Goal: Navigation & Orientation: Find specific page/section

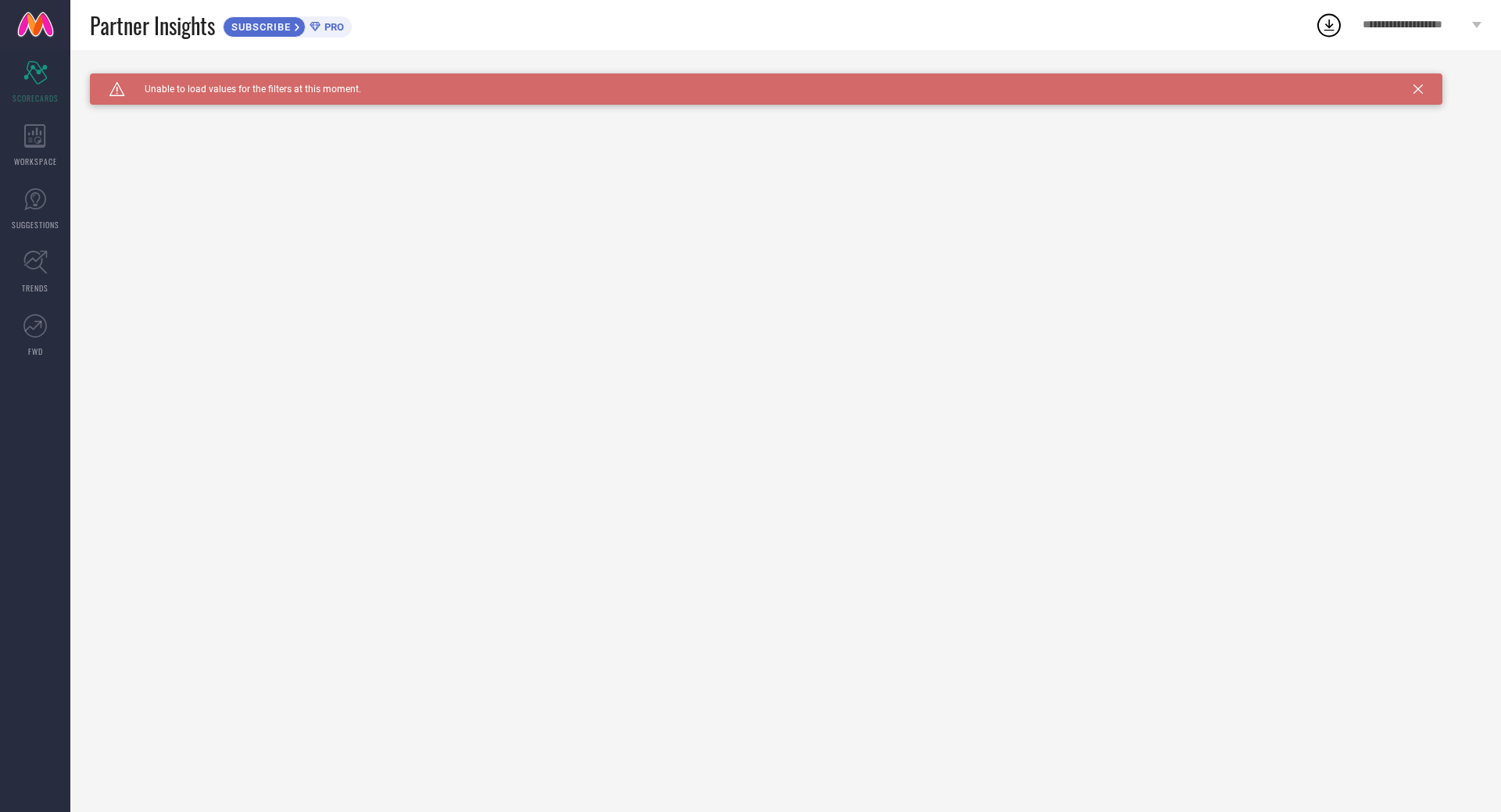
click at [1416, 88] on icon at bounding box center [1418, 89] width 9 height 9
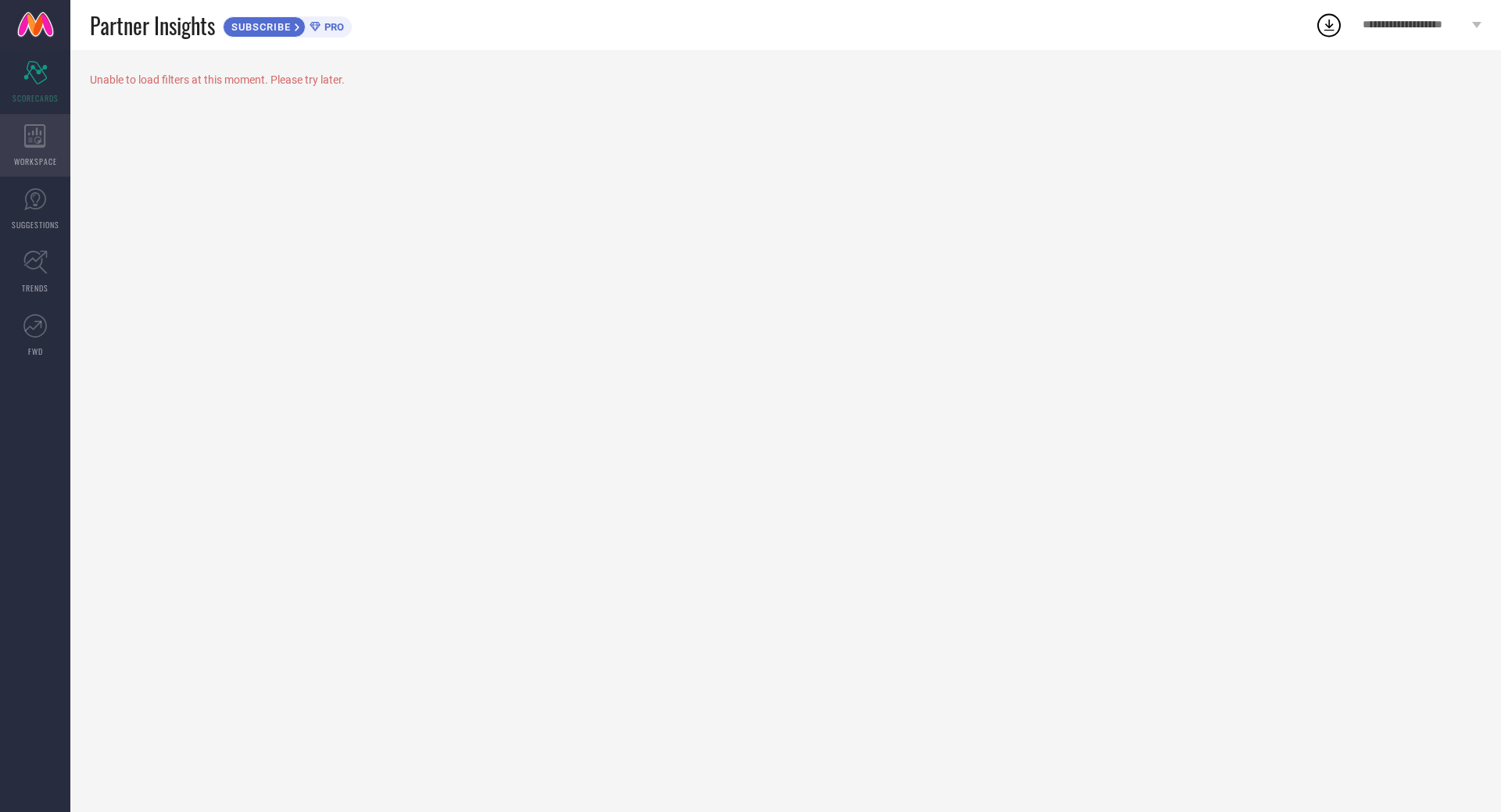
click at [43, 135] on icon at bounding box center [35, 136] width 22 height 24
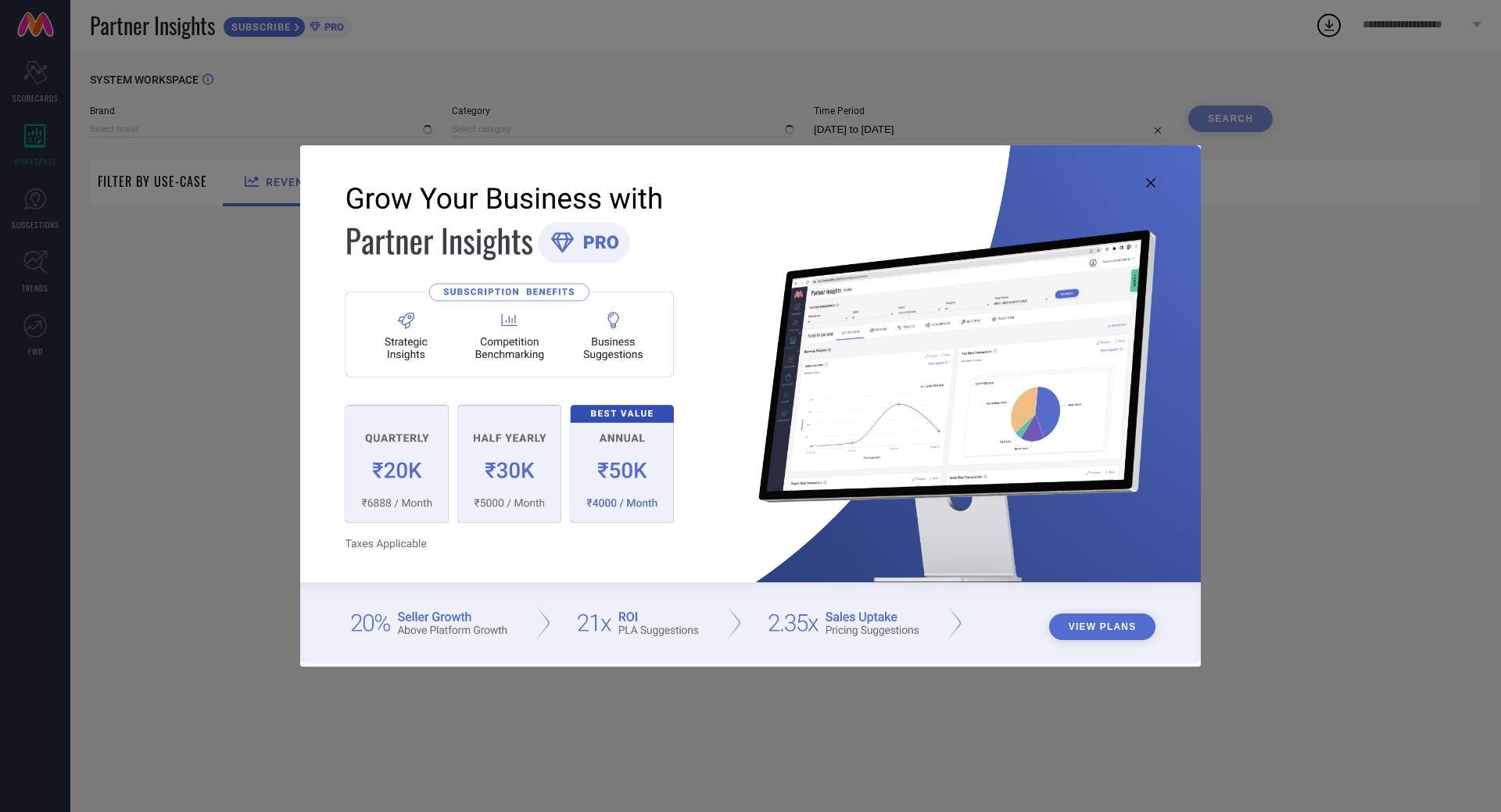
type input "1 STOP FASHION"
type input "All"
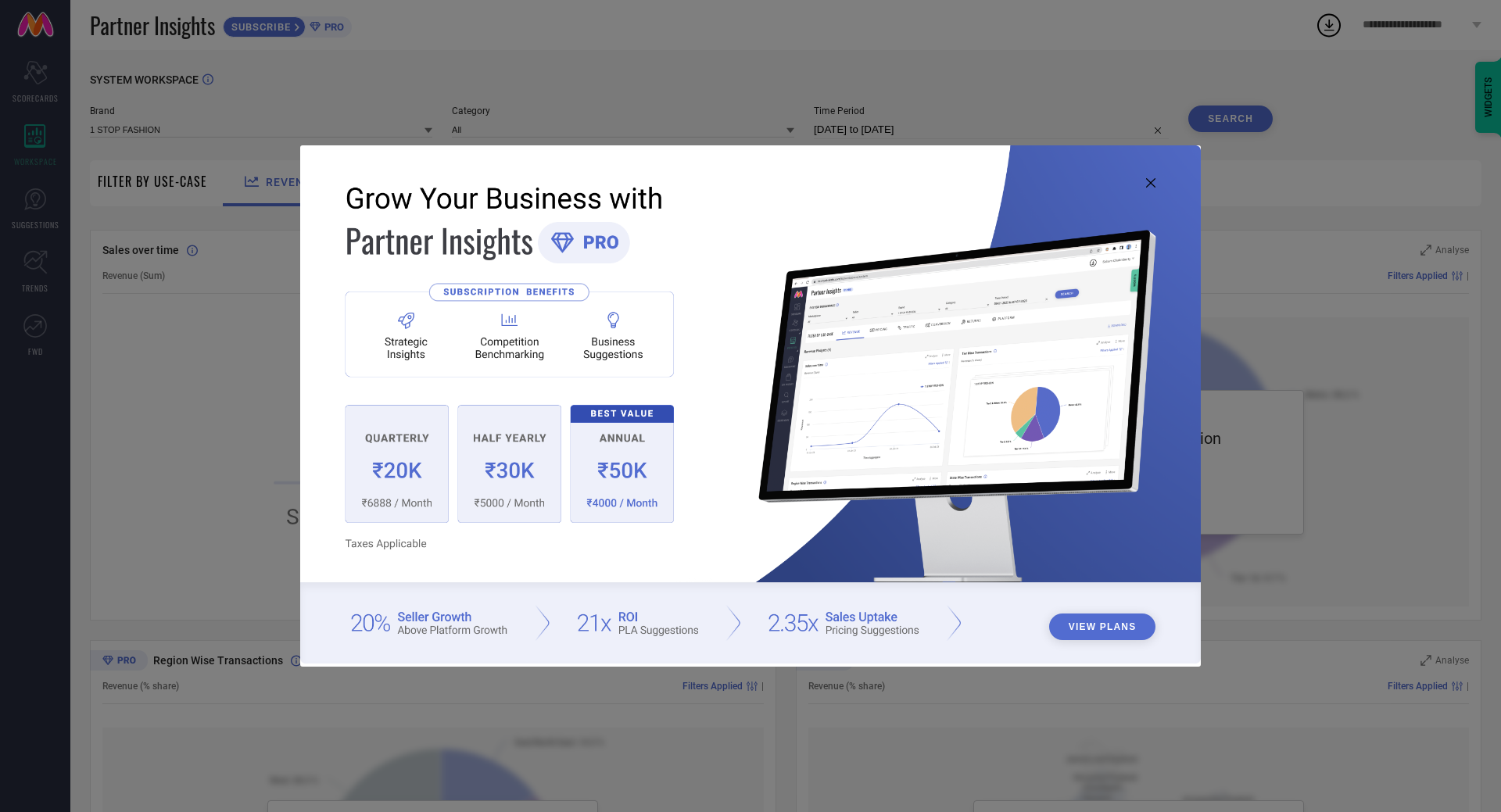
click at [1105, 617] on button "View Plans" at bounding box center [1103, 627] width 108 height 27
click at [1145, 182] on img at bounding box center [750, 404] width 900 height 517
click at [1147, 181] on icon at bounding box center [1151, 182] width 9 height 9
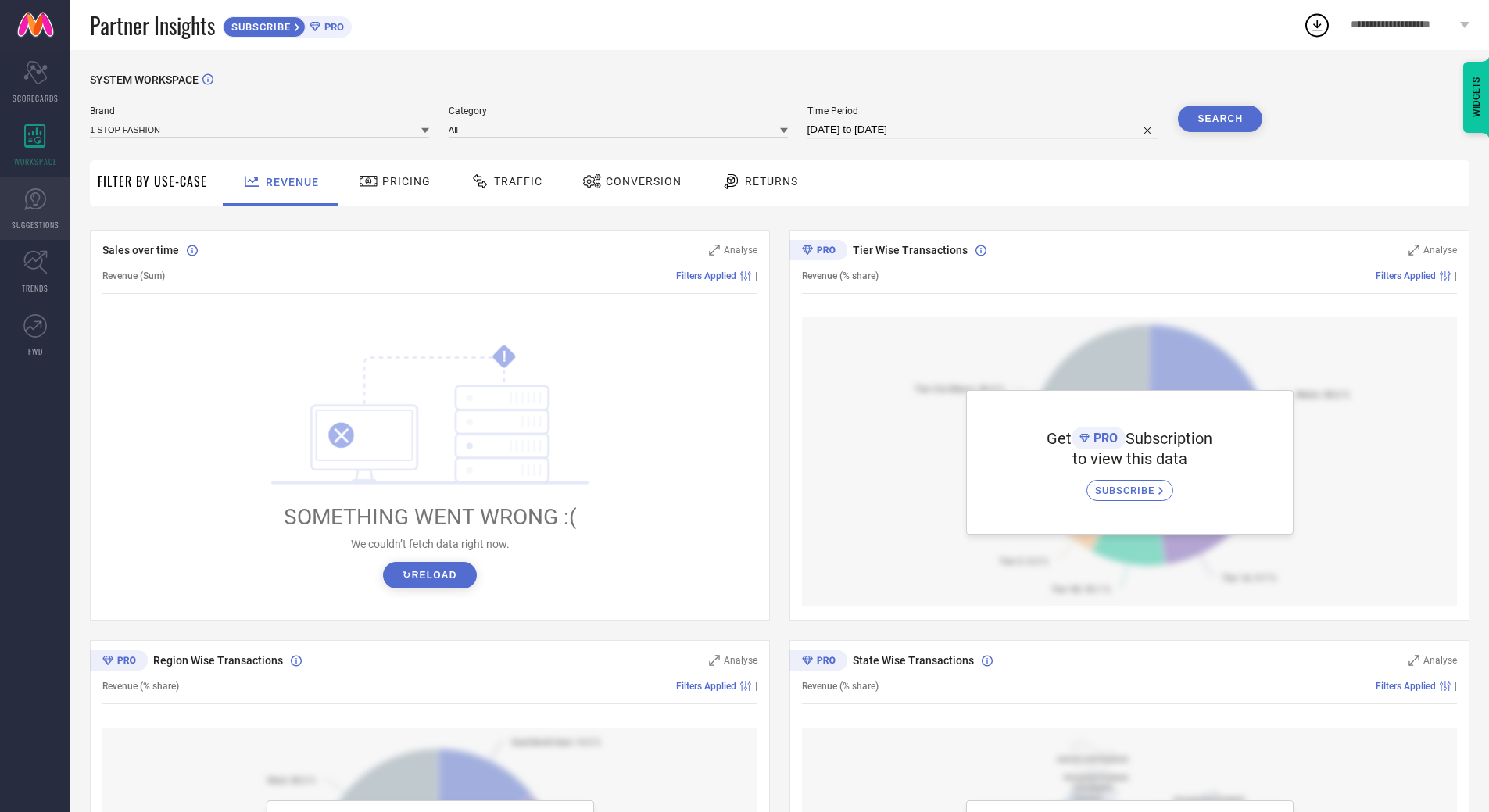
click at [65, 208] on link "SUGGESTIONS" at bounding box center [35, 208] width 71 height 62
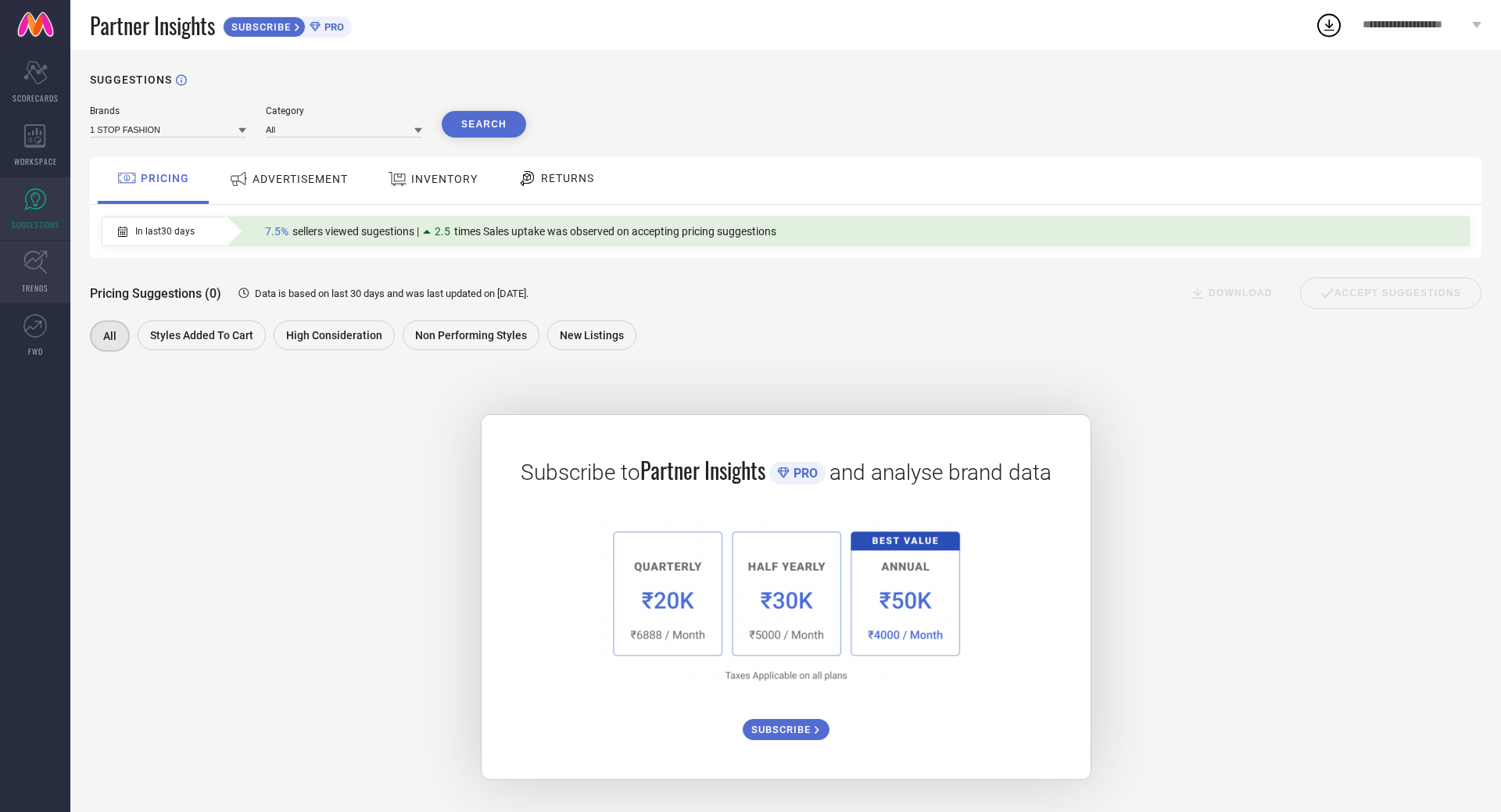
click at [49, 247] on link "TRENDS" at bounding box center [35, 272] width 71 height 62
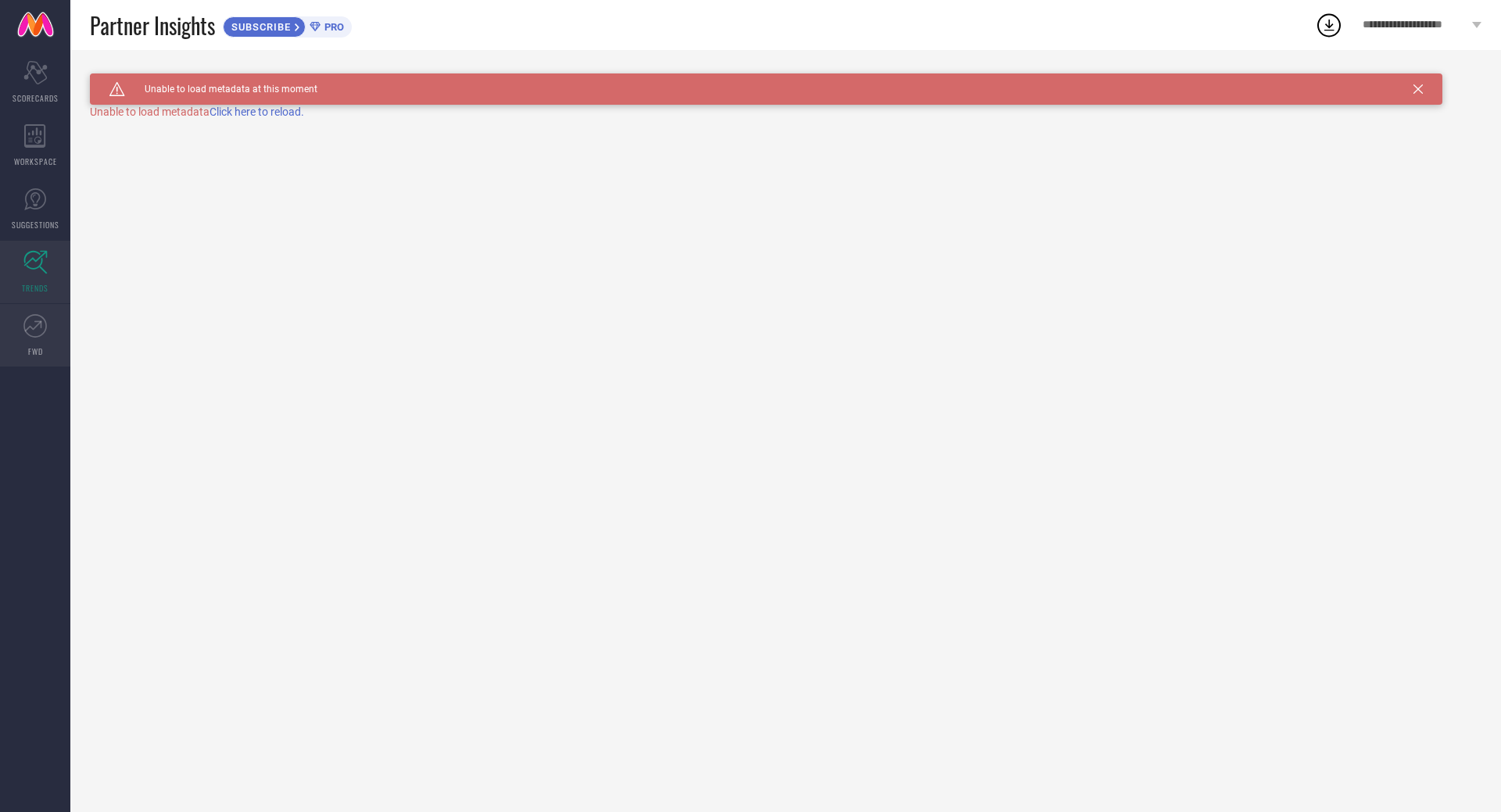
click at [33, 306] on link "FWD" at bounding box center [35, 335] width 71 height 62
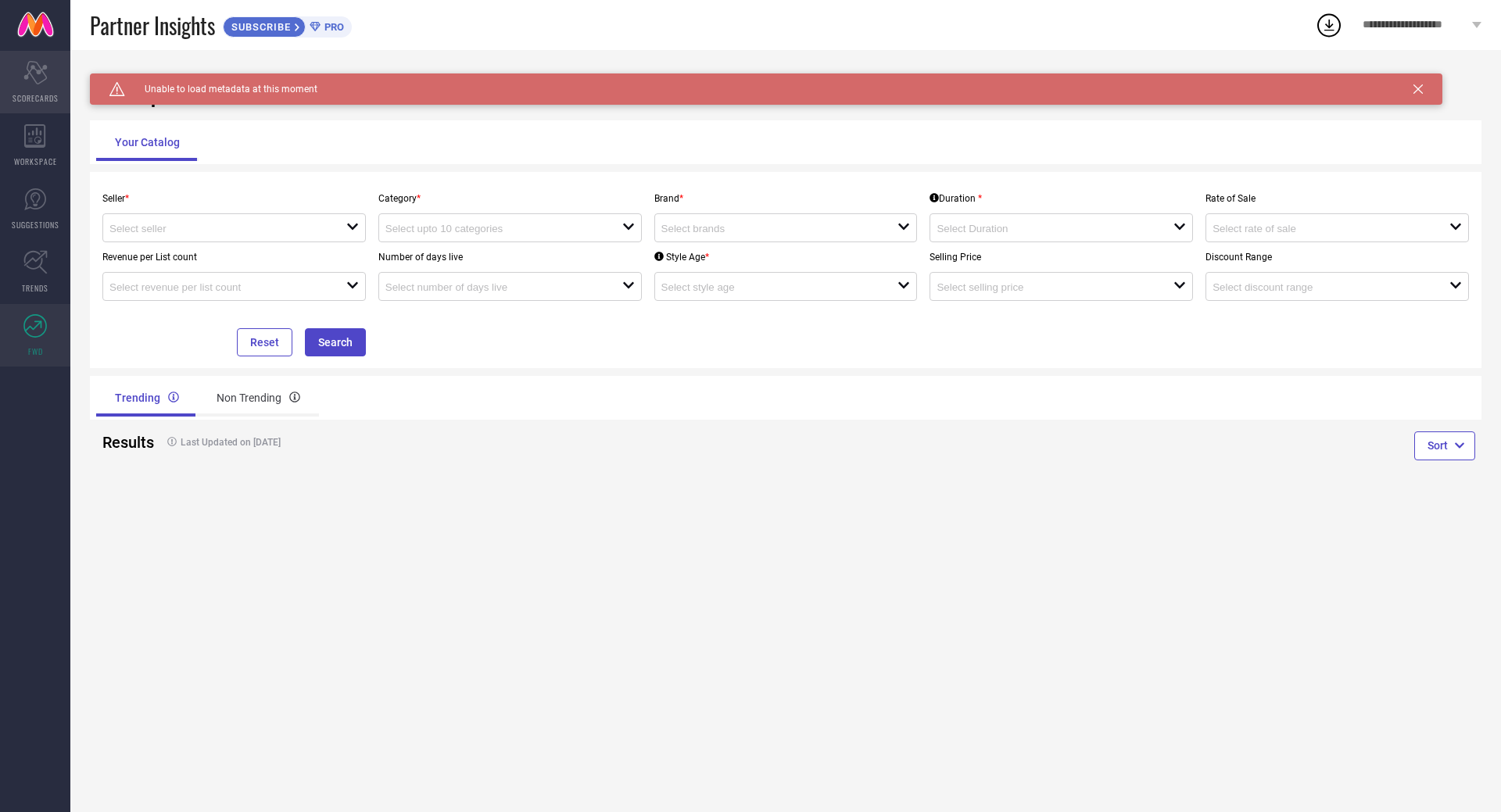
click at [51, 68] on div "Scorecard SCORECARDS" at bounding box center [35, 81] width 71 height 62
